Goal: Transaction & Acquisition: Subscribe to service/newsletter

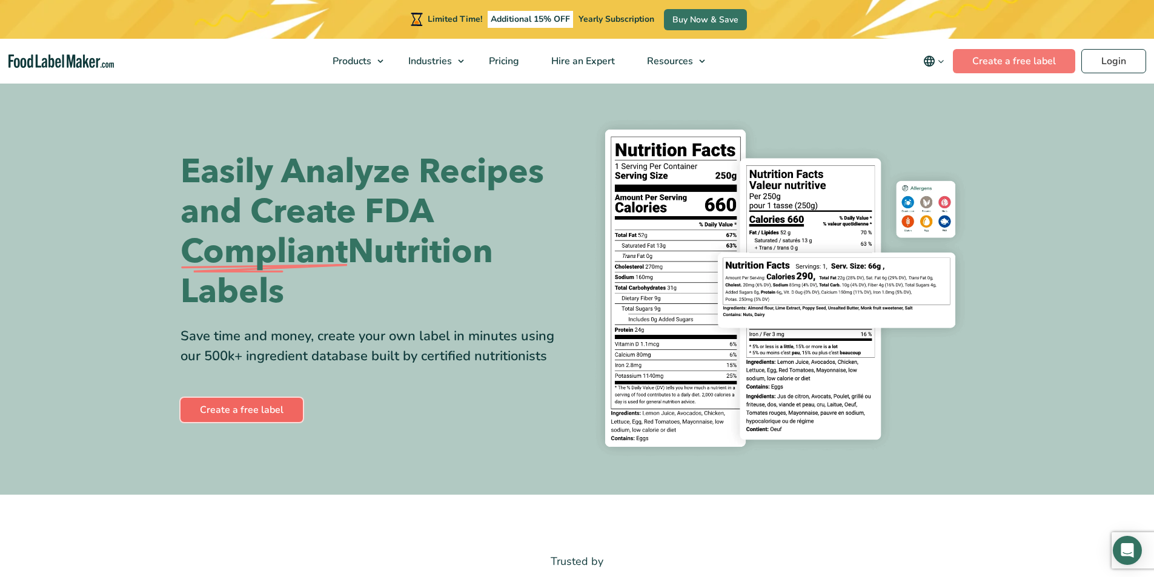
click at [243, 411] on link "Create a free label" at bounding box center [241, 410] width 122 height 24
